Goal: Information Seeking & Learning: Understand process/instructions

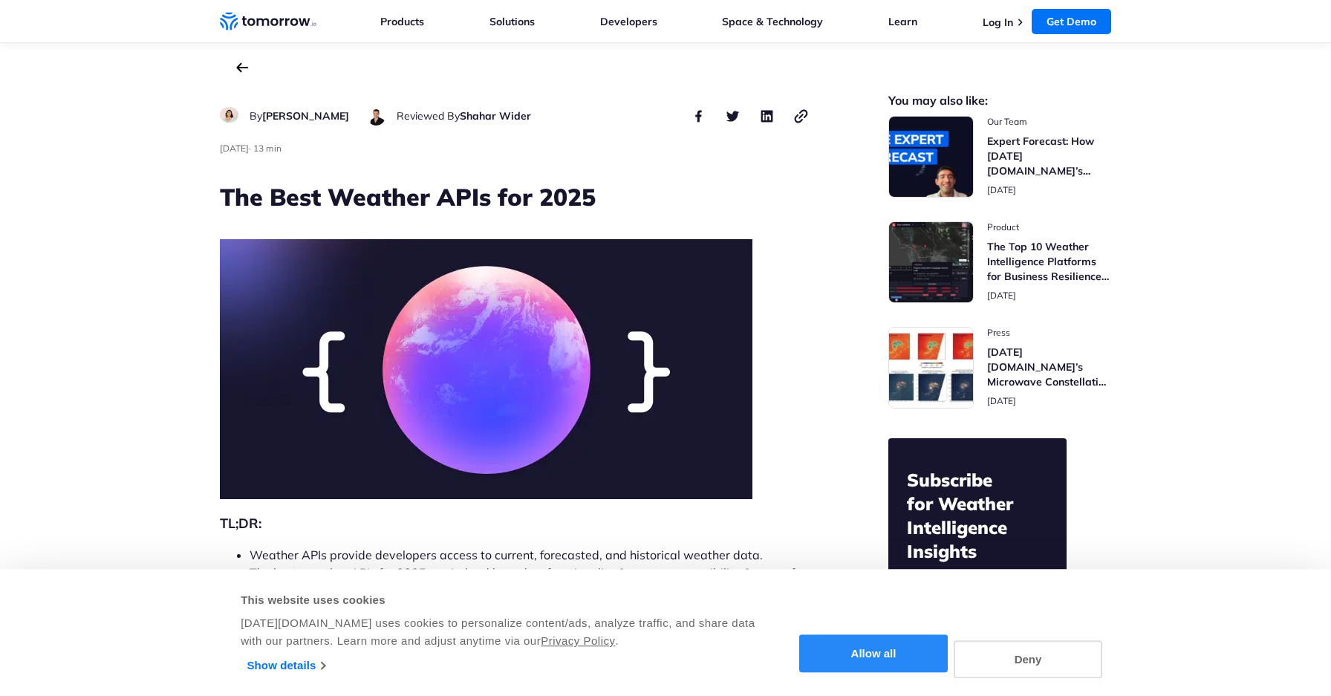
click at [904, 657] on button "Allow all" at bounding box center [873, 654] width 149 height 38
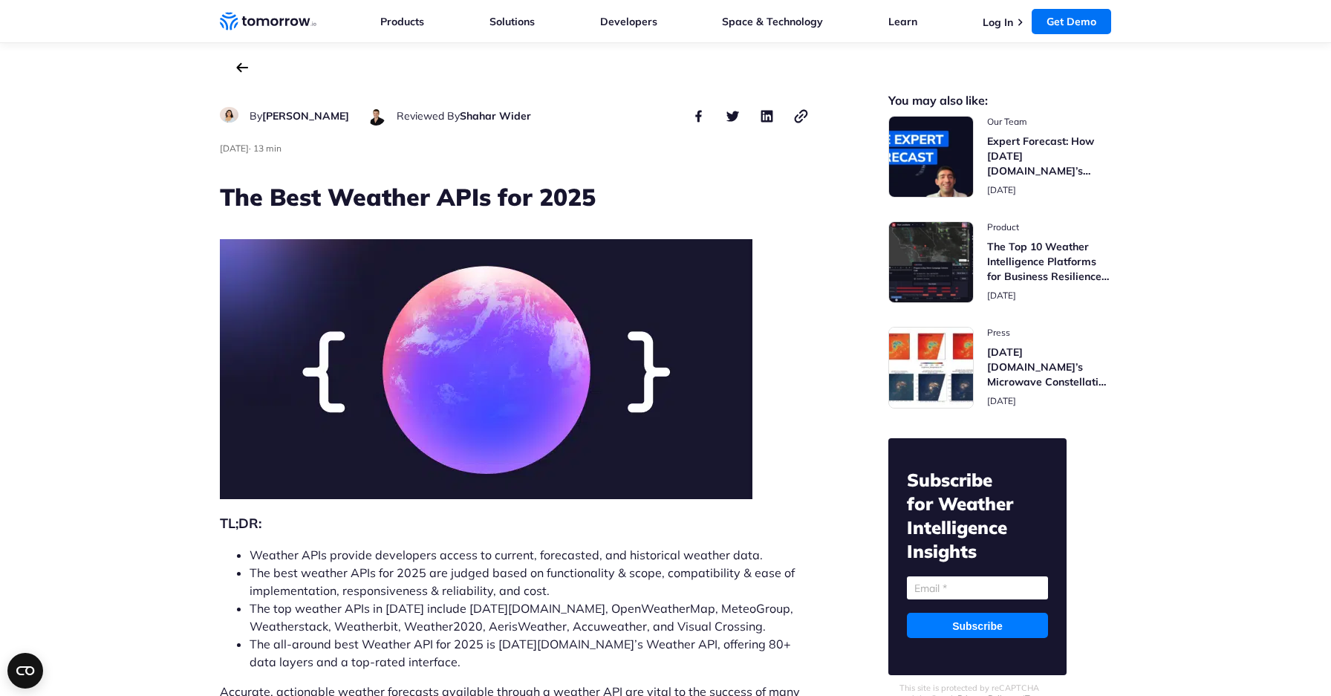
click at [619, 36] on li "Developers Developers Documentation Weather Forecast Real-Time Weather Historic…" at bounding box center [628, 21] width 57 height 42
click at [623, 26] on link "Developers" at bounding box center [628, 21] width 57 height 13
click at [511, 19] on link "Solutions" at bounding box center [512, 21] width 45 height 13
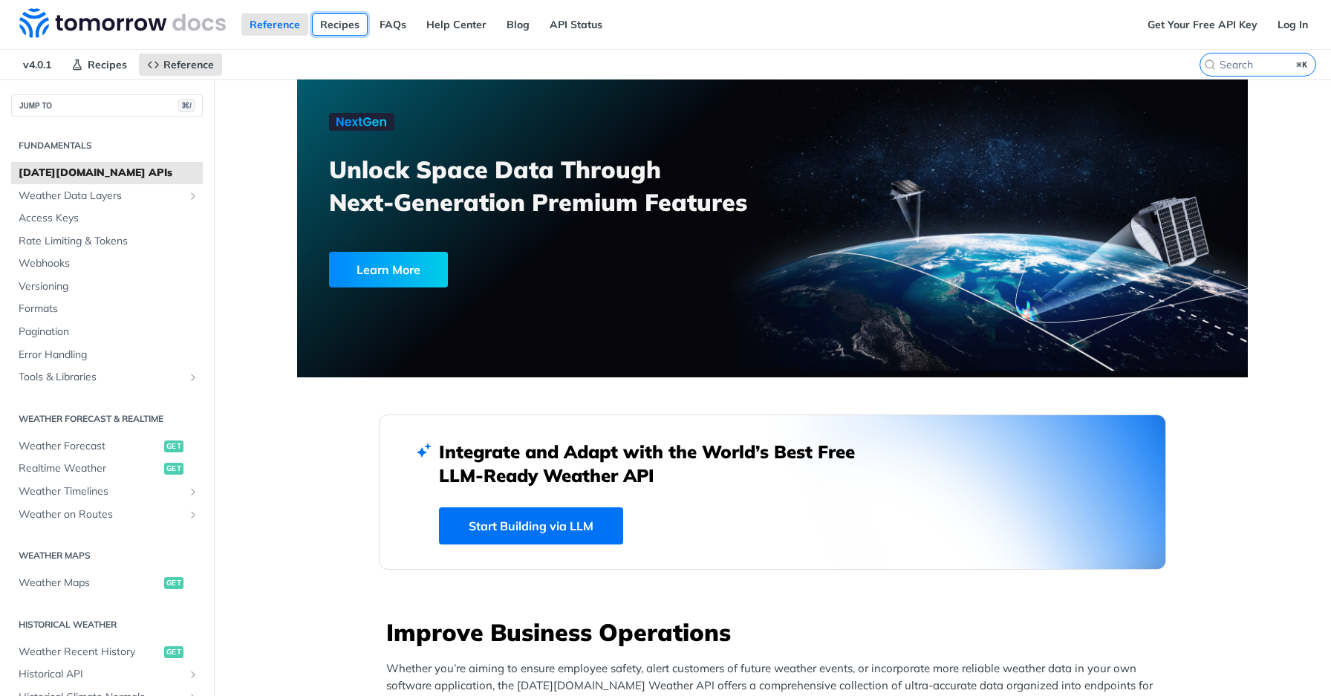
click at [328, 25] on link "Recipes" at bounding box center [340, 24] width 56 height 22
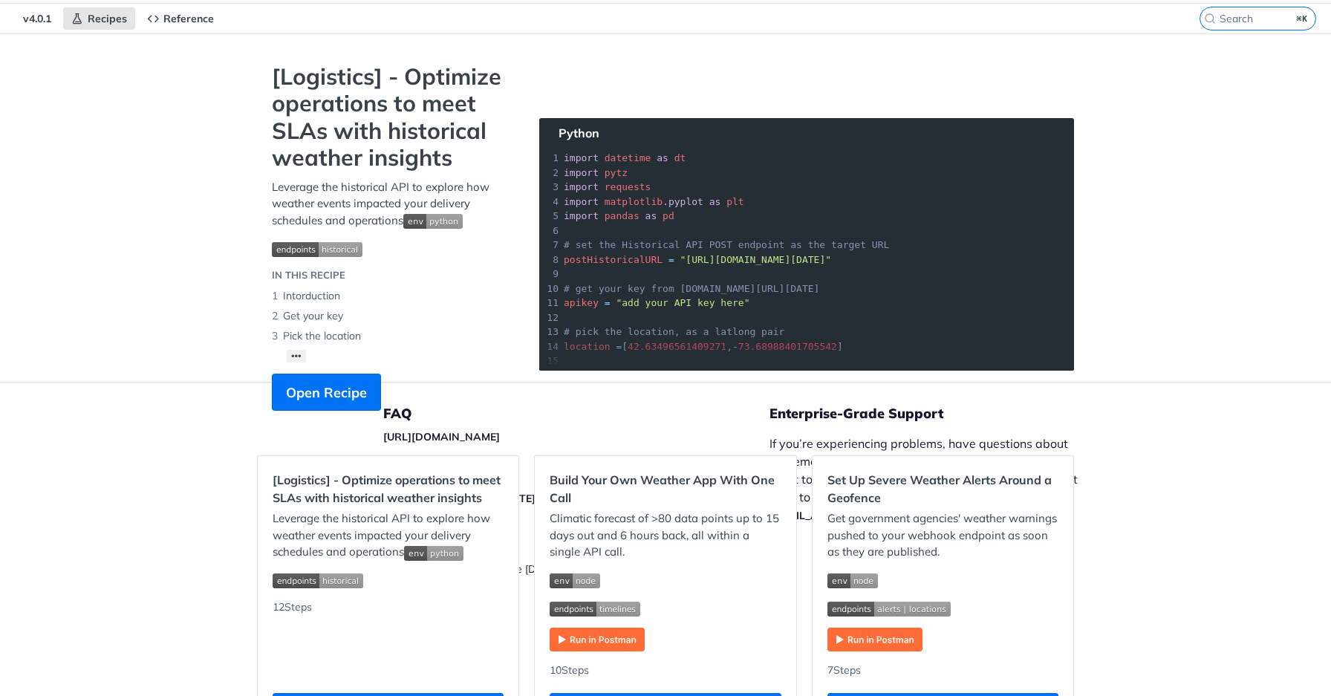
scroll to position [104, 0]
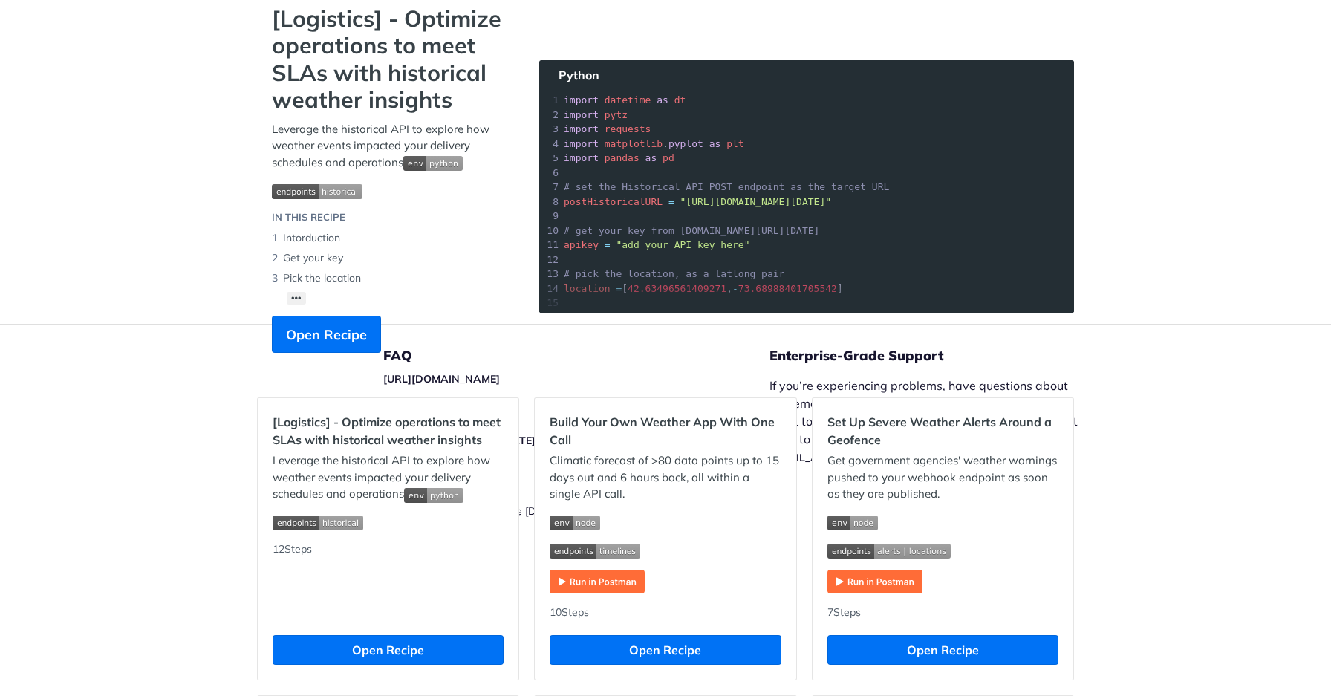
click at [489, 380] on section "[Logistics] - Optimize operations to meet SLAs with historical weather insights…" at bounding box center [665, 193] width 817 height 377
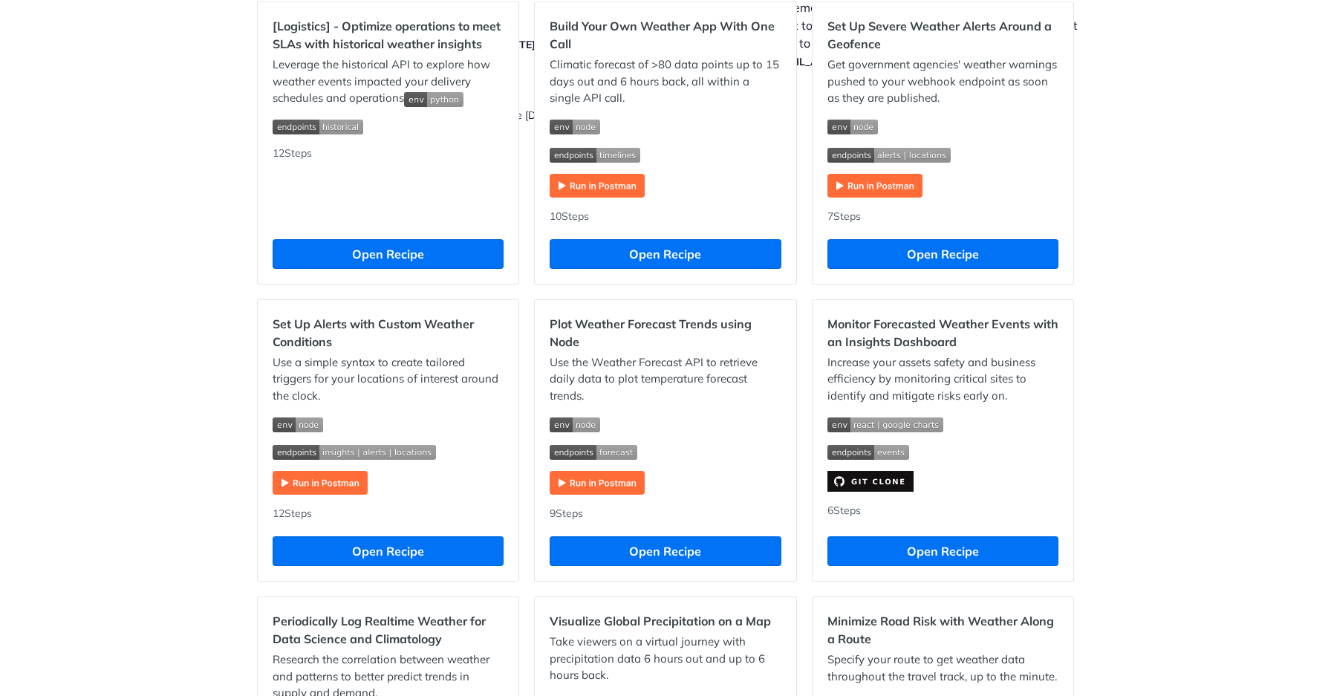
scroll to position [388, 0]
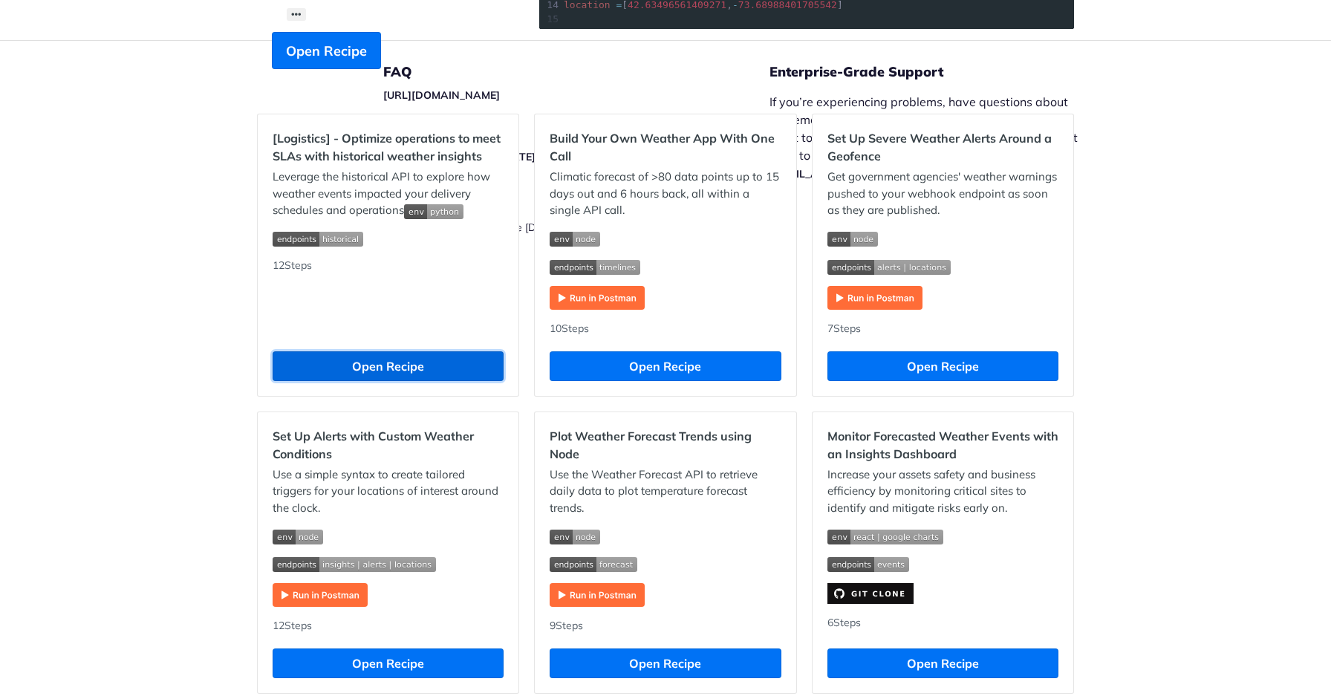
click at [429, 365] on button "Open Recipe" at bounding box center [388, 366] width 231 height 30
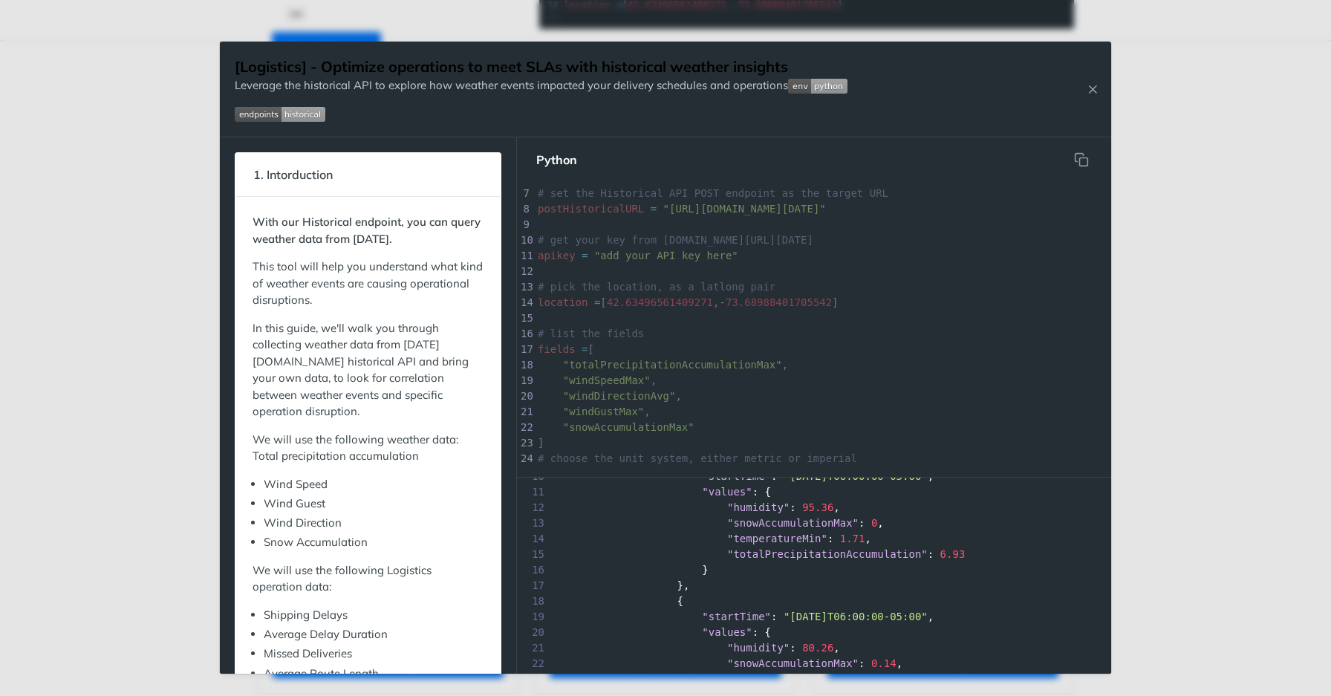
scroll to position [189, 0]
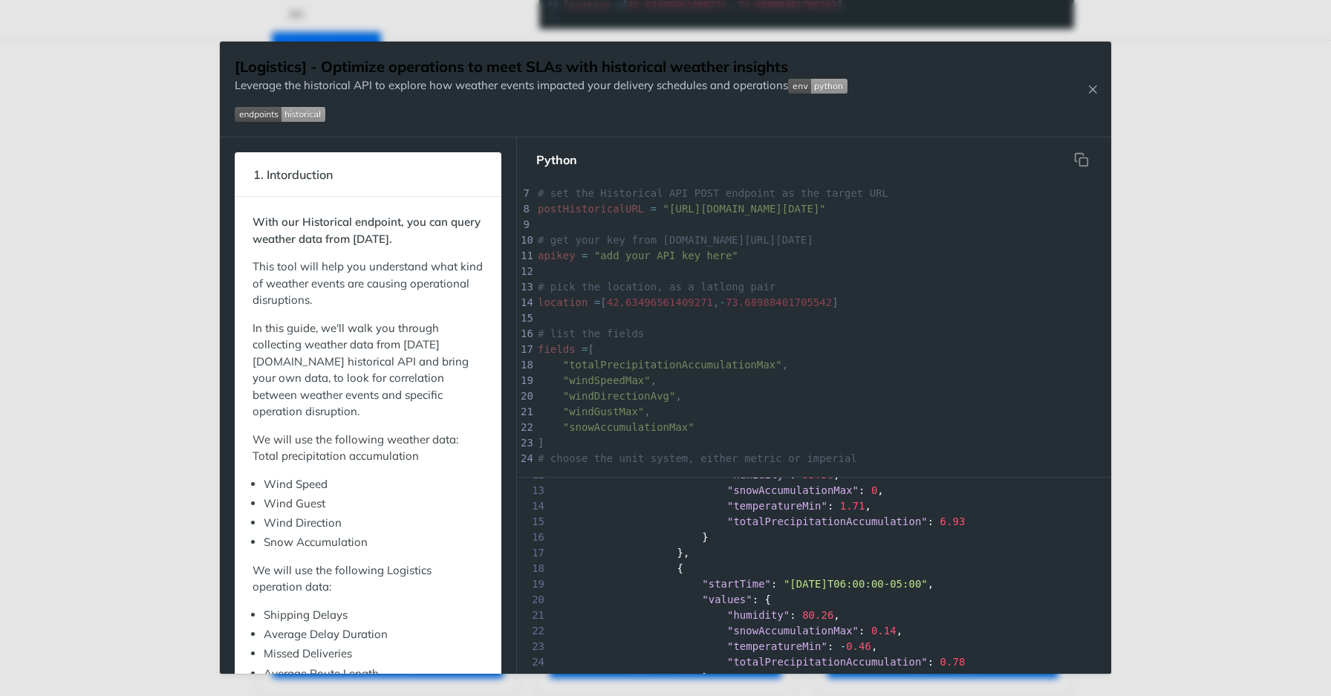
click at [799, 93] on img "Expand image" at bounding box center [817, 86] width 59 height 15
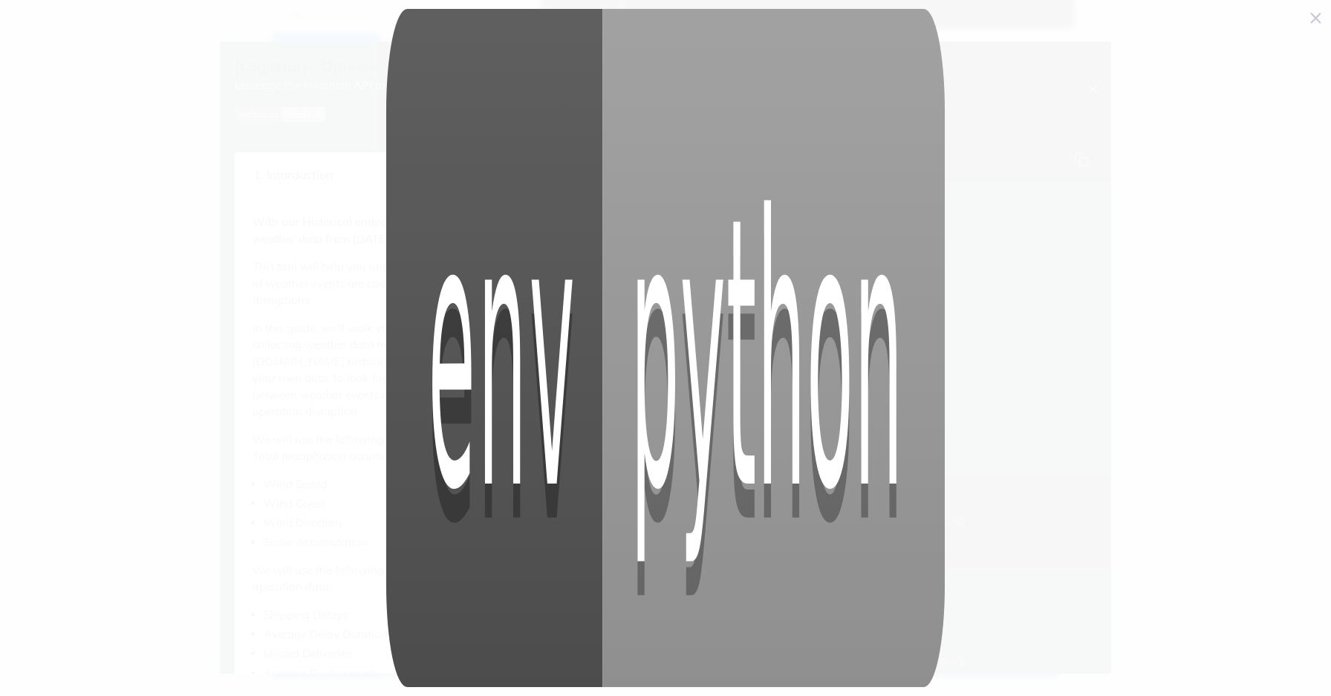
click at [802, 89] on img "Collapse image" at bounding box center [665, 348] width 559 height 679
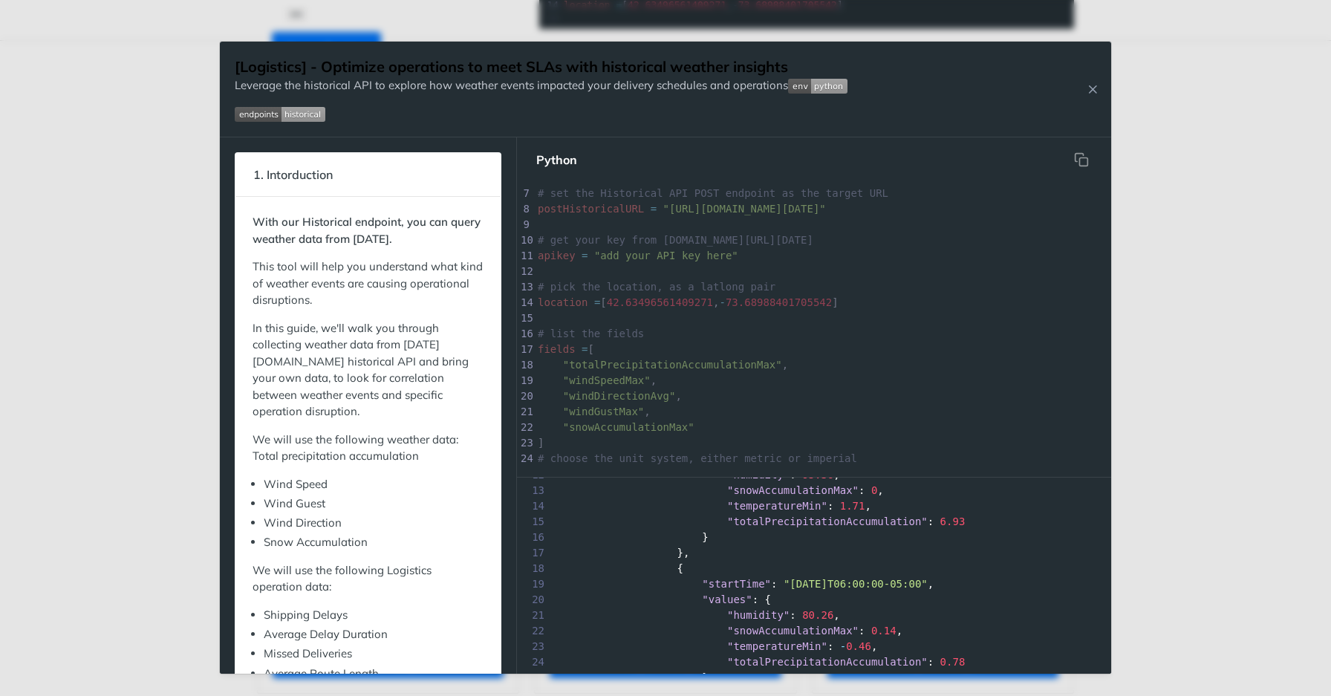
click at [832, 85] on img "Expand image" at bounding box center [817, 86] width 59 height 15
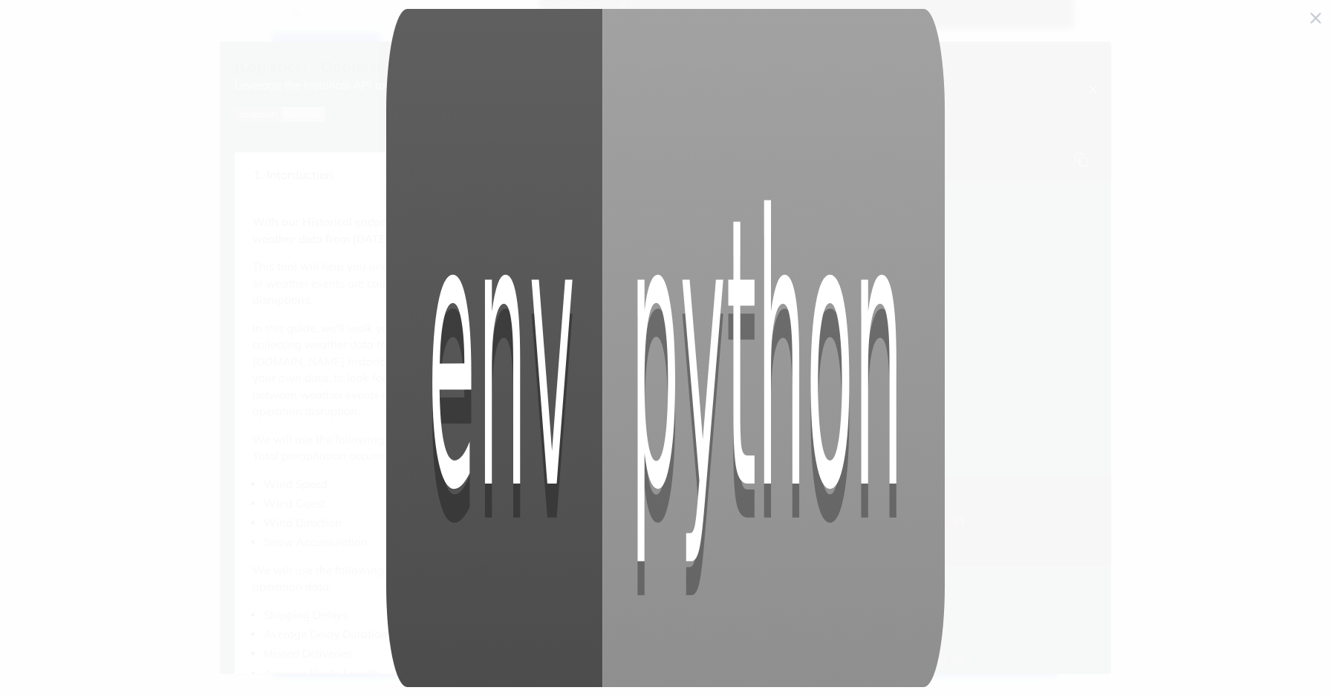
click at [832, 85] on img "Collapse image" at bounding box center [665, 348] width 559 height 679
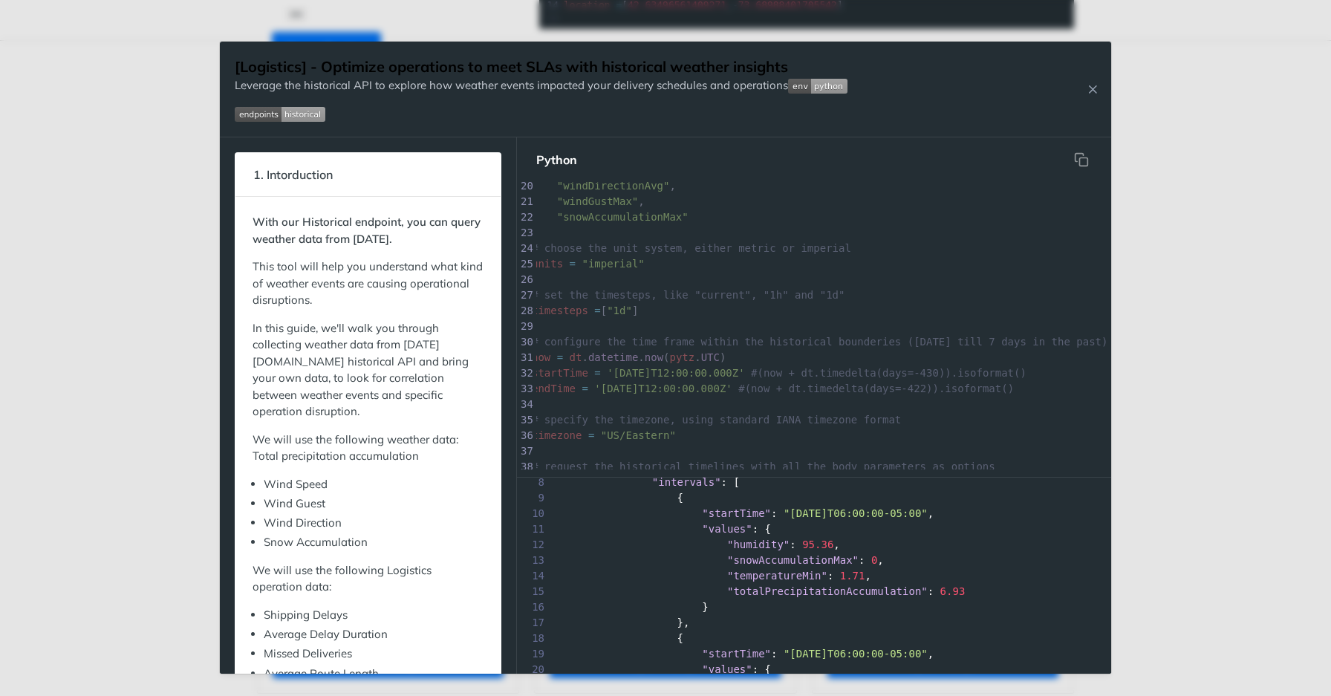
scroll to position [206, 0]
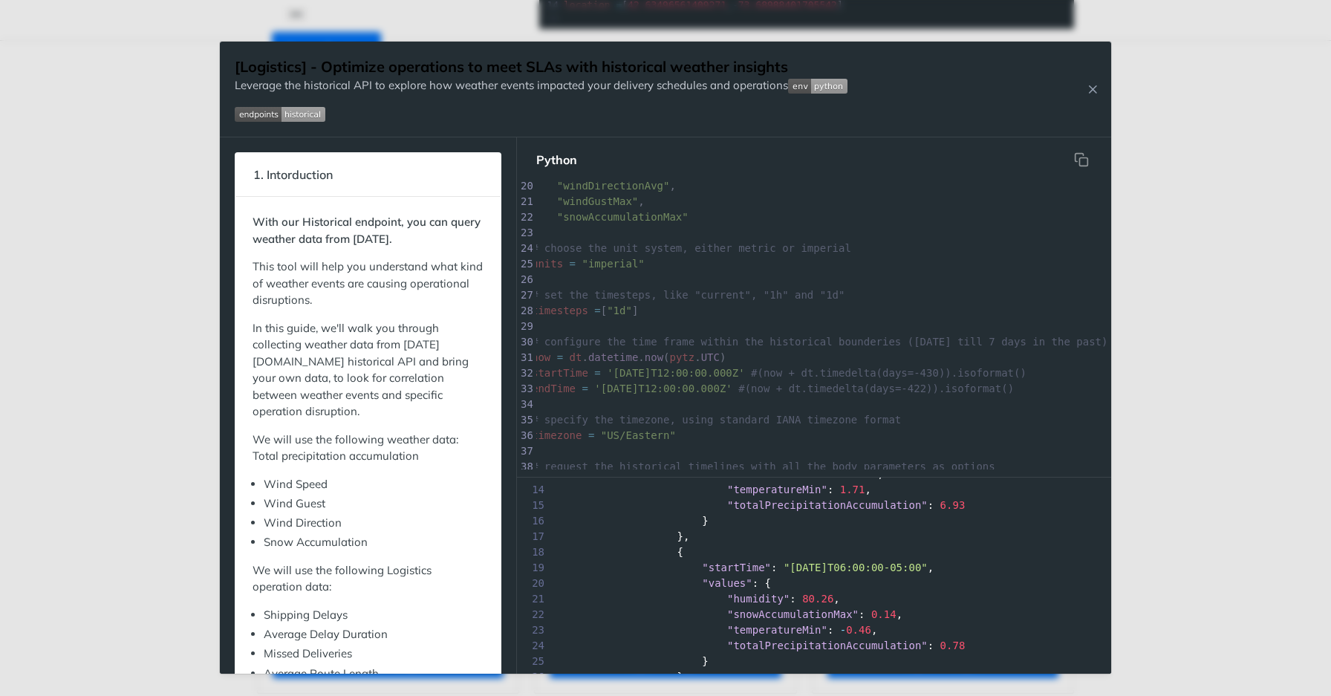
click at [1173, 356] on div "Jump to Content Reference Recipes FAQs Help Center Blog API Status Recipes Refe…" at bounding box center [665, 348] width 1331 height 696
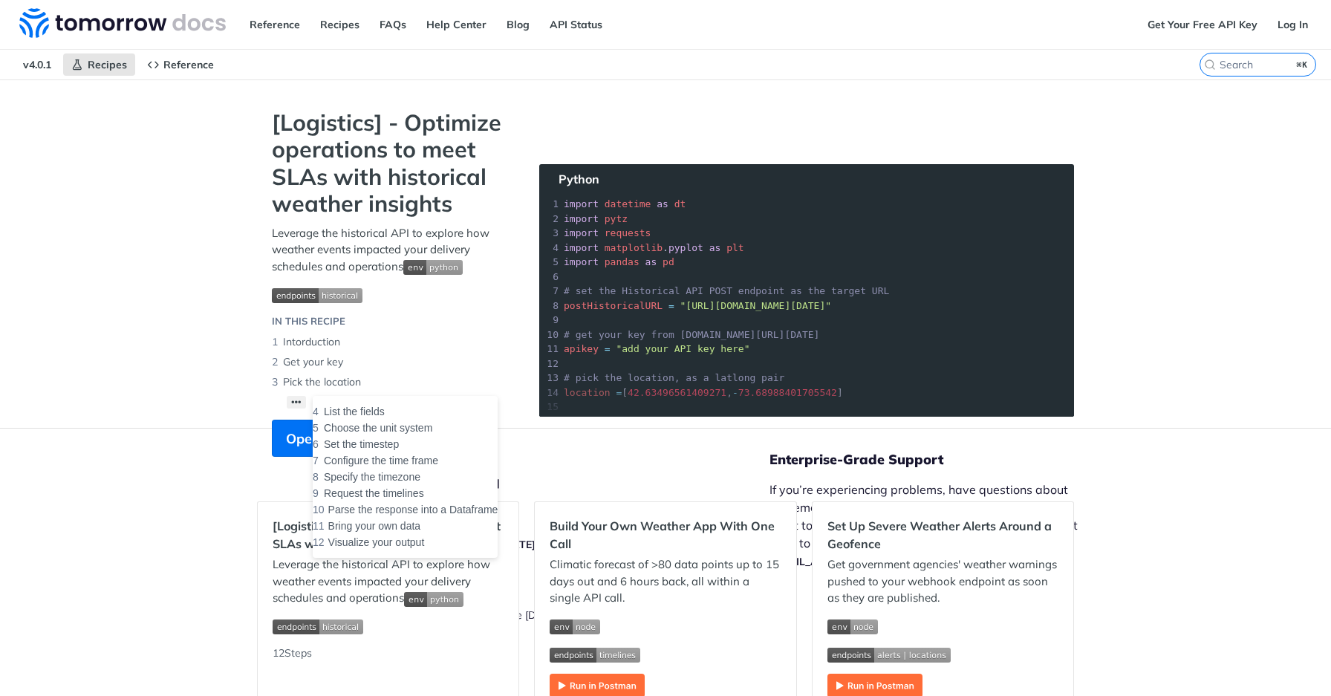
click at [294, 403] on button "••• List the fields Choose the unit system Set the timestep Configure the time …" at bounding box center [296, 402] width 19 height 13
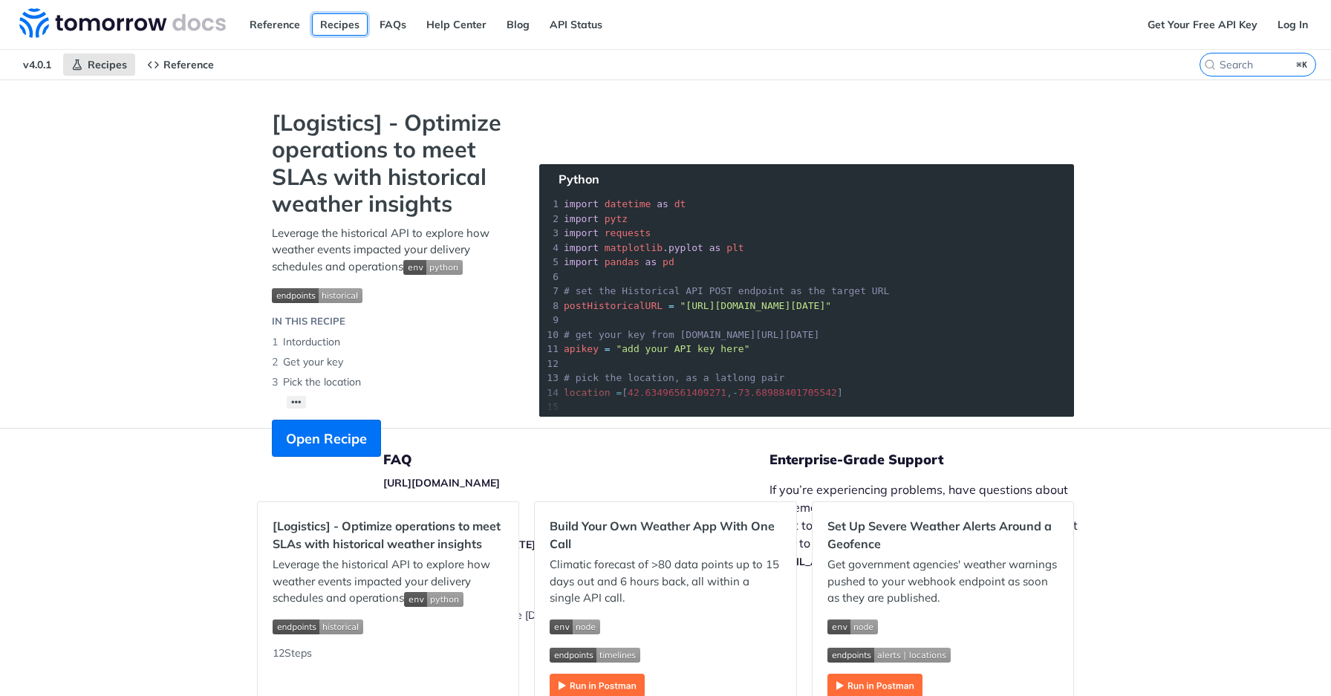
click at [355, 34] on link "Recipes" at bounding box center [340, 24] width 56 height 22
click at [282, 27] on link "Reference" at bounding box center [274, 24] width 67 height 22
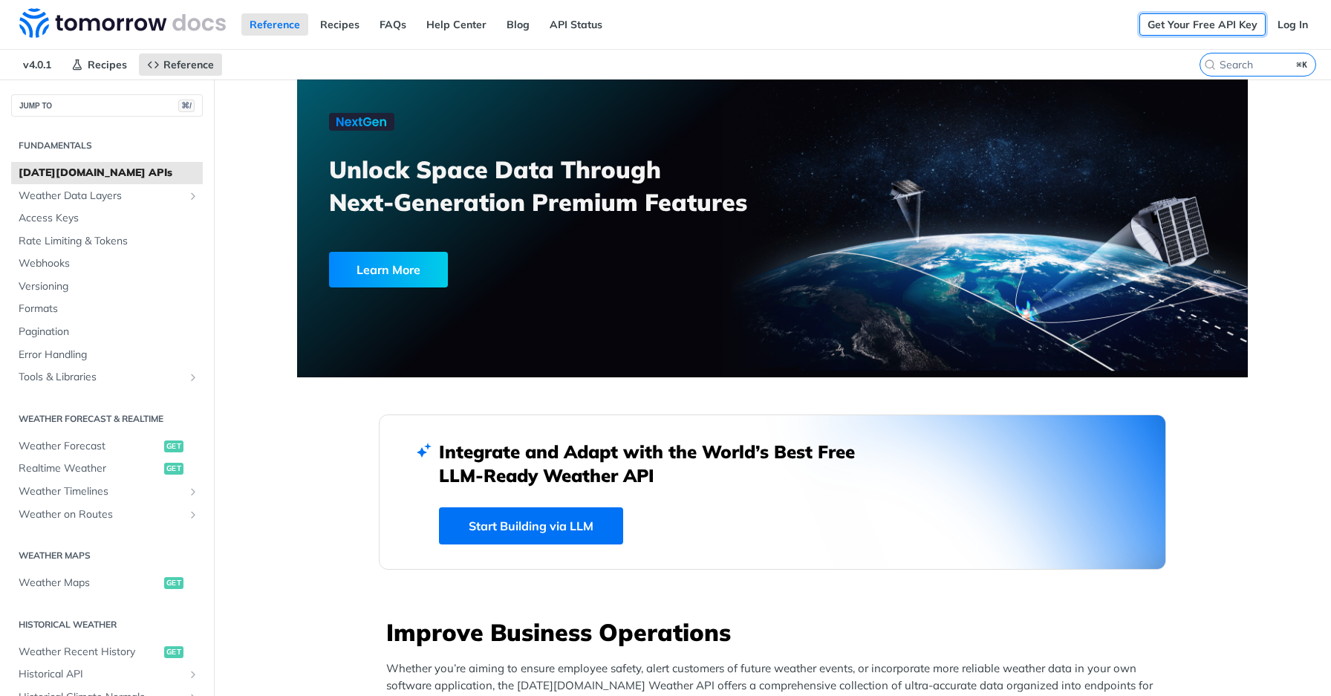
click at [1181, 27] on link "Get Your Free API Key" at bounding box center [1203, 24] width 126 height 22
